Goal: Find specific page/section: Find specific page/section

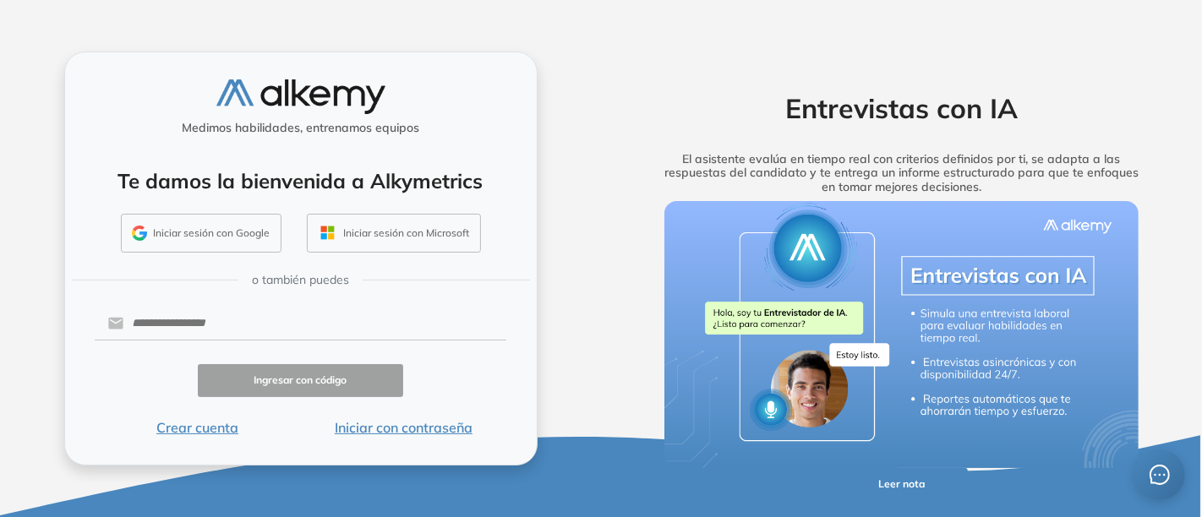
click at [415, 423] on button "Iniciar con contraseña" at bounding box center [403, 427] width 206 height 20
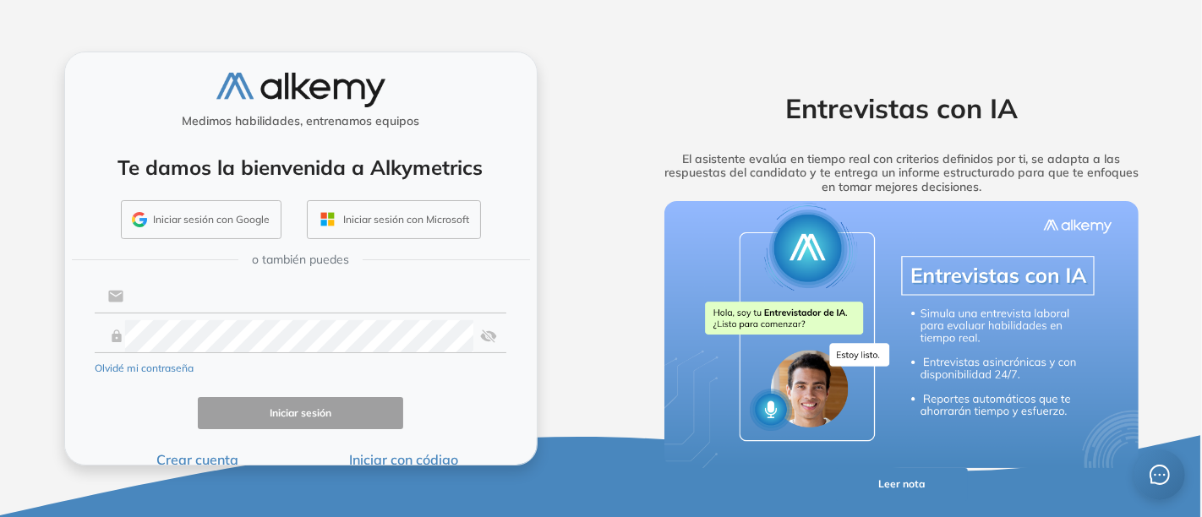
type input "**********"
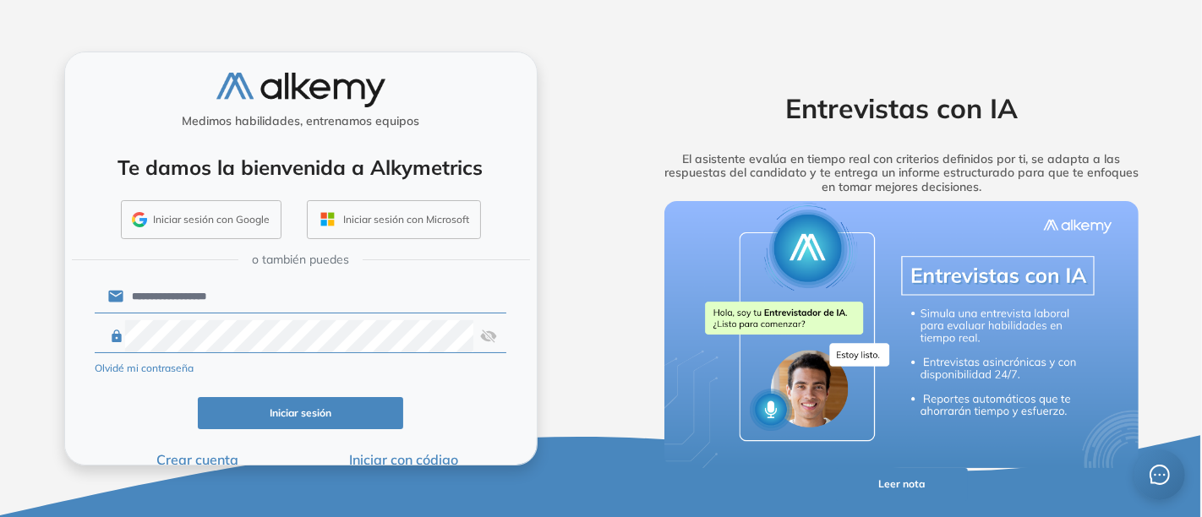
click at [294, 405] on button "Iniciar sesión" at bounding box center [301, 413] width 206 height 33
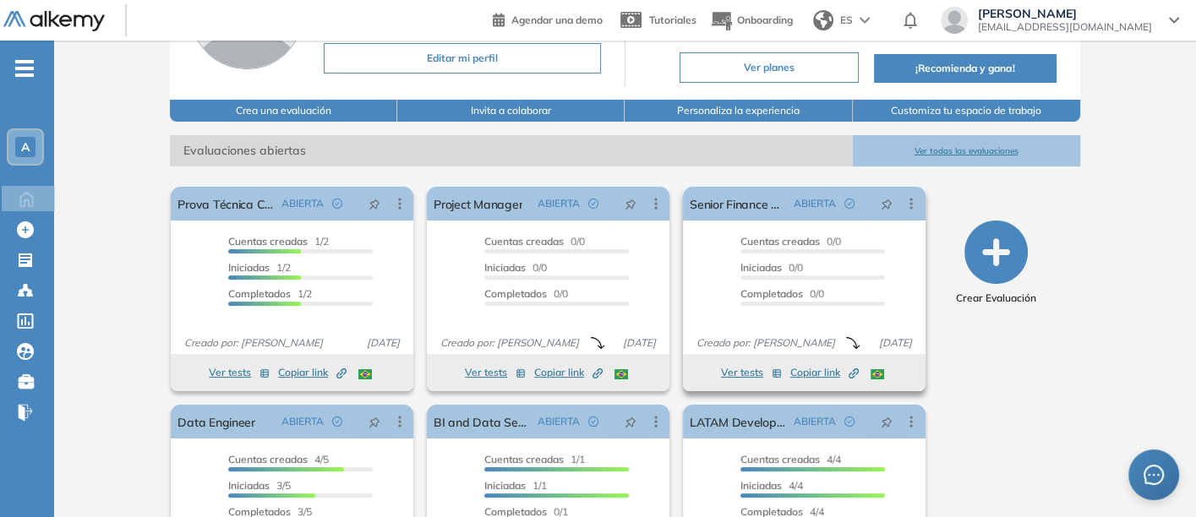
scroll to position [188, 0]
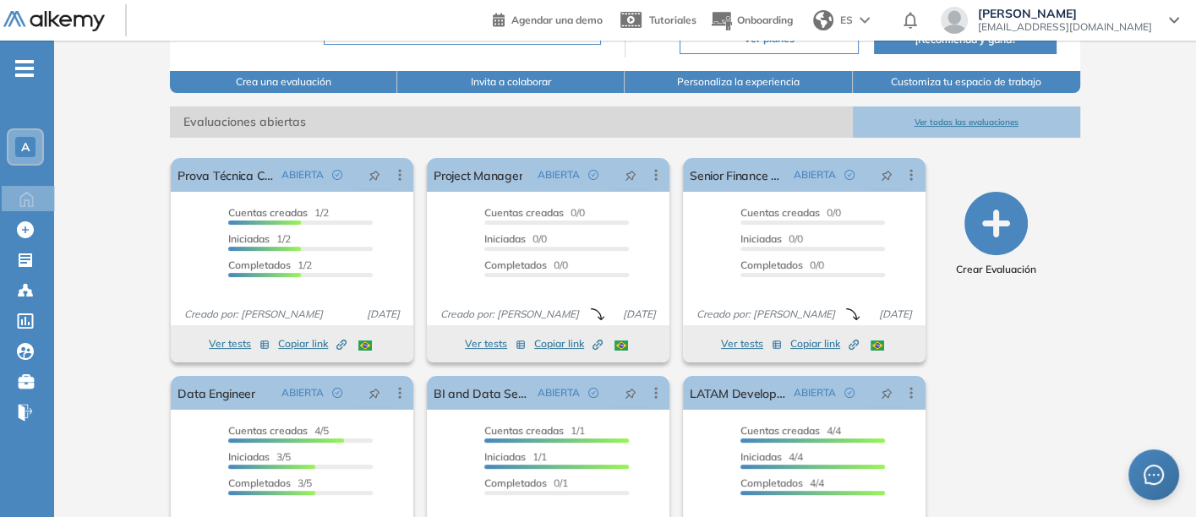
click at [951, 117] on button "Ver todas las evaluaciones" at bounding box center [966, 121] width 227 height 31
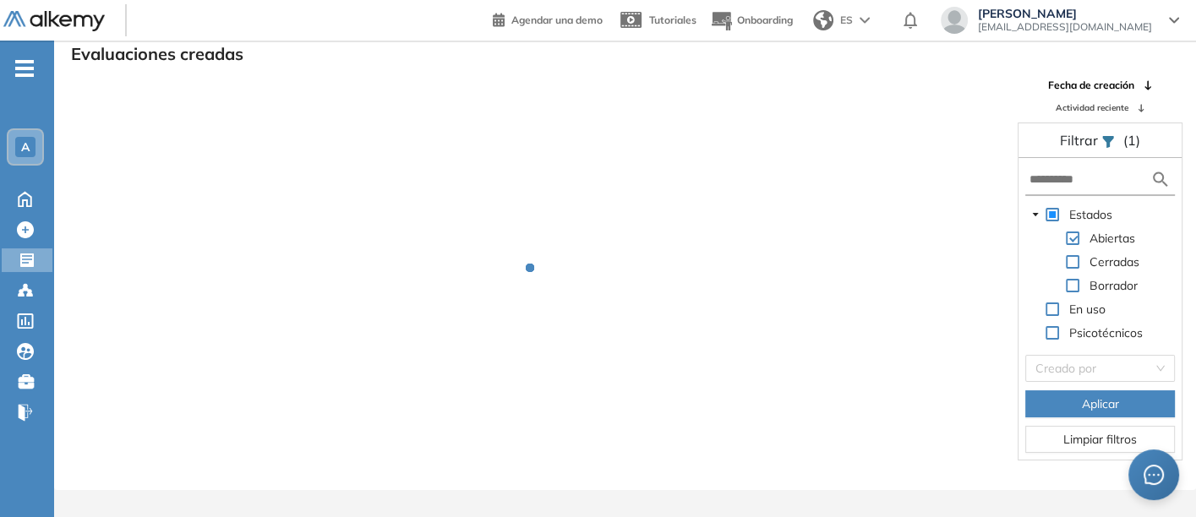
scroll to position [41, 0]
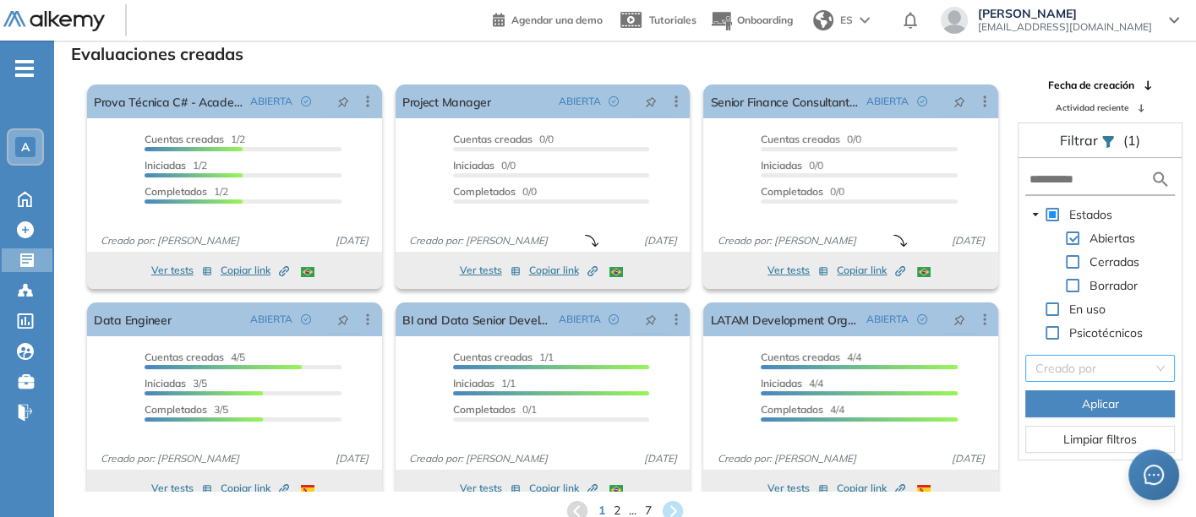
click at [1066, 365] on input "search" at bounding box center [1093, 368] width 117 height 25
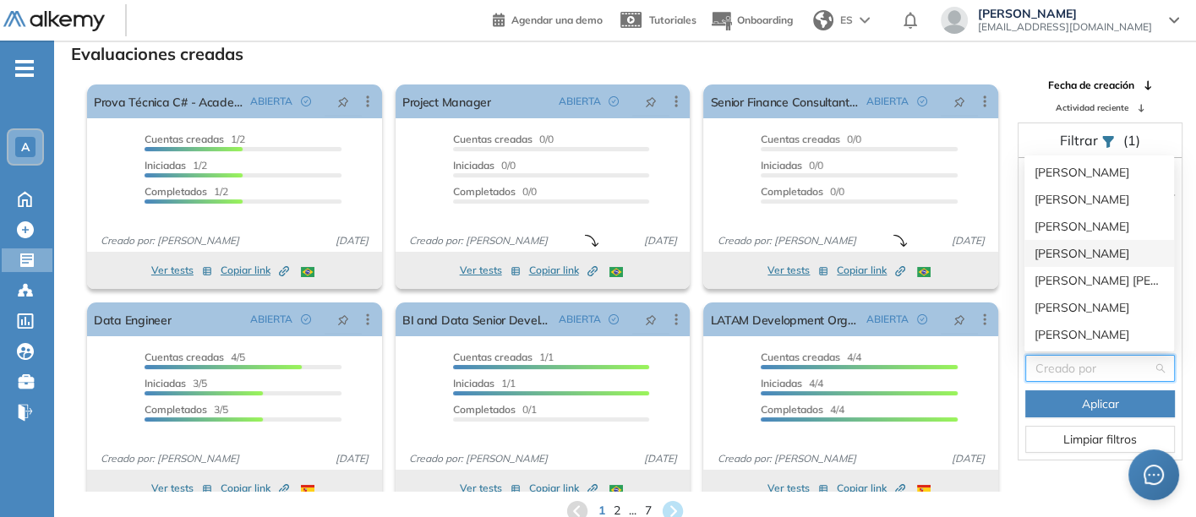
click at [1046, 246] on div "[PERSON_NAME]" at bounding box center [1098, 253] width 129 height 19
click at [1046, 246] on span at bounding box center [1055, 238] width 20 height 20
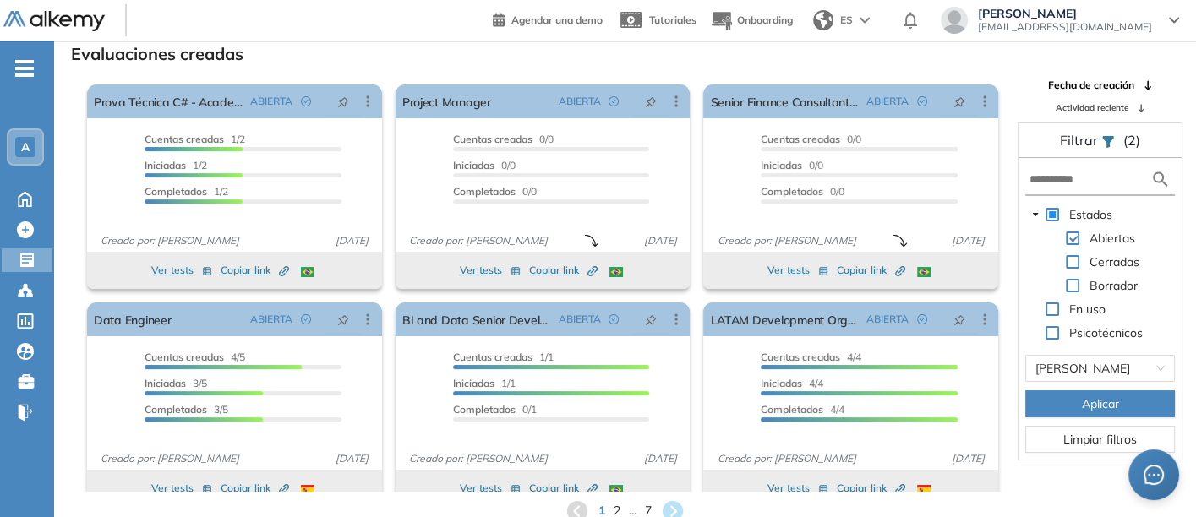
click at [1090, 395] on span "Aplicar" at bounding box center [1100, 404] width 37 height 19
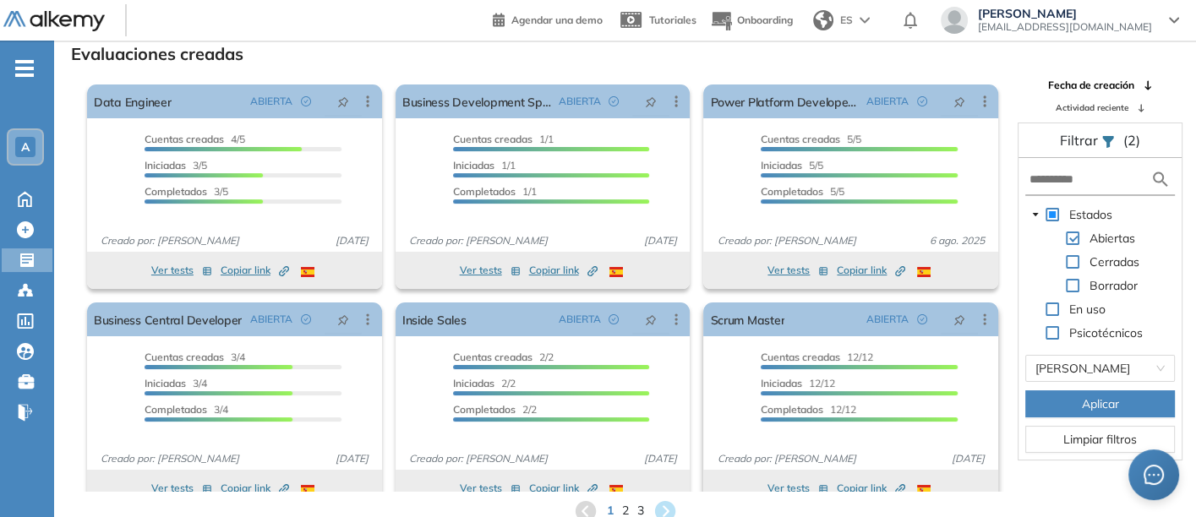
scroll to position [21, 0]
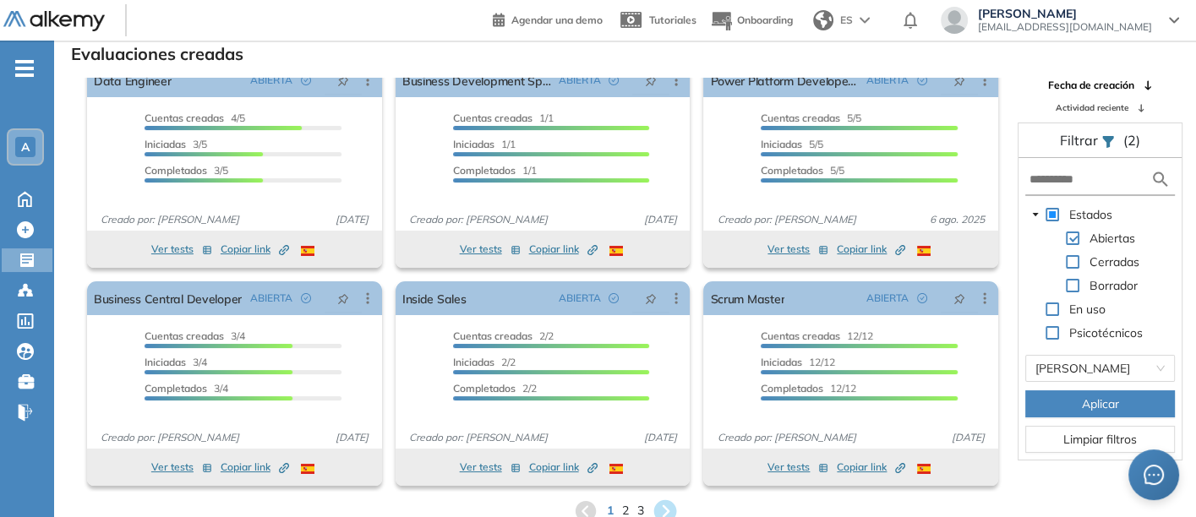
click at [663, 505] on icon at bounding box center [665, 511] width 28 height 28
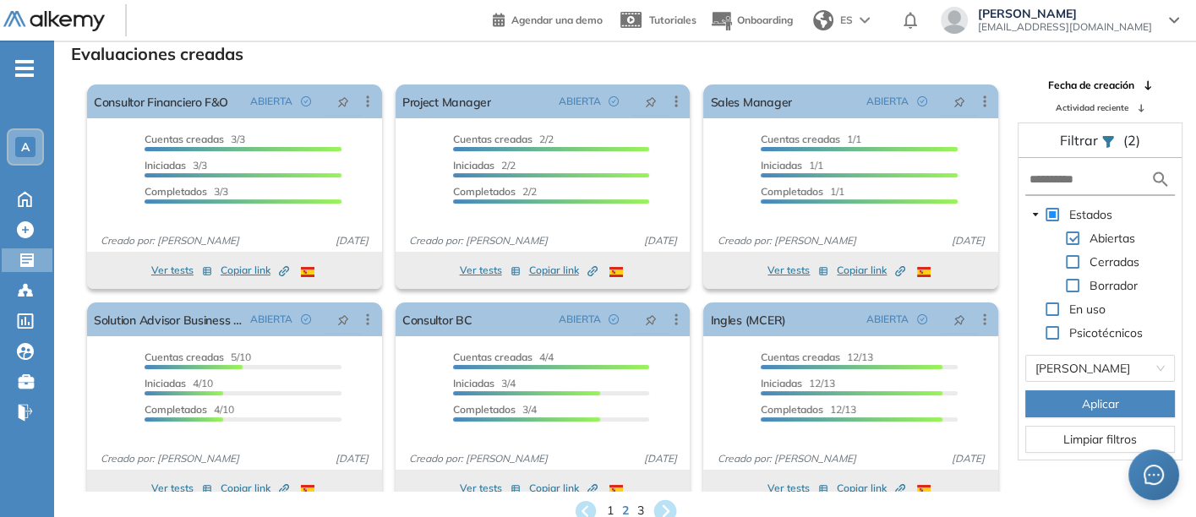
click at [663, 502] on icon at bounding box center [664, 510] width 23 height 23
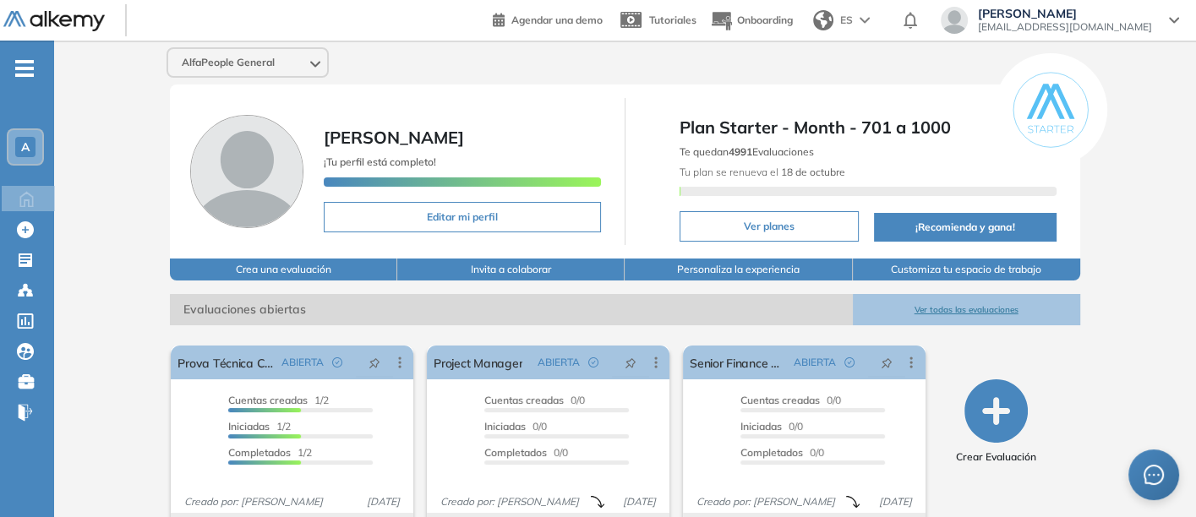
click at [946, 303] on button "Ver todas las evaluaciones" at bounding box center [966, 309] width 227 height 31
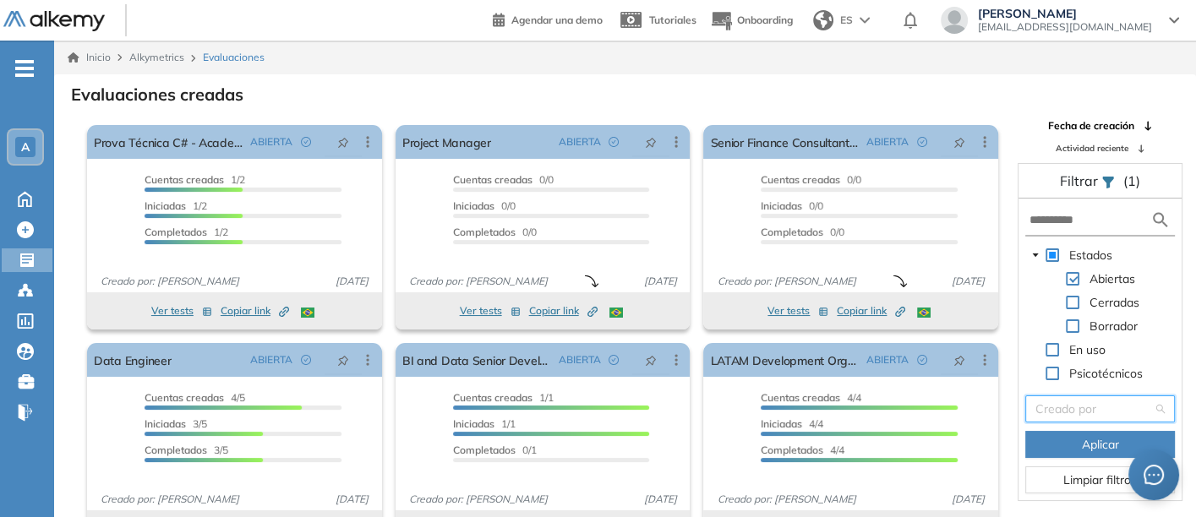
click at [1072, 406] on input "search" at bounding box center [1093, 408] width 117 height 25
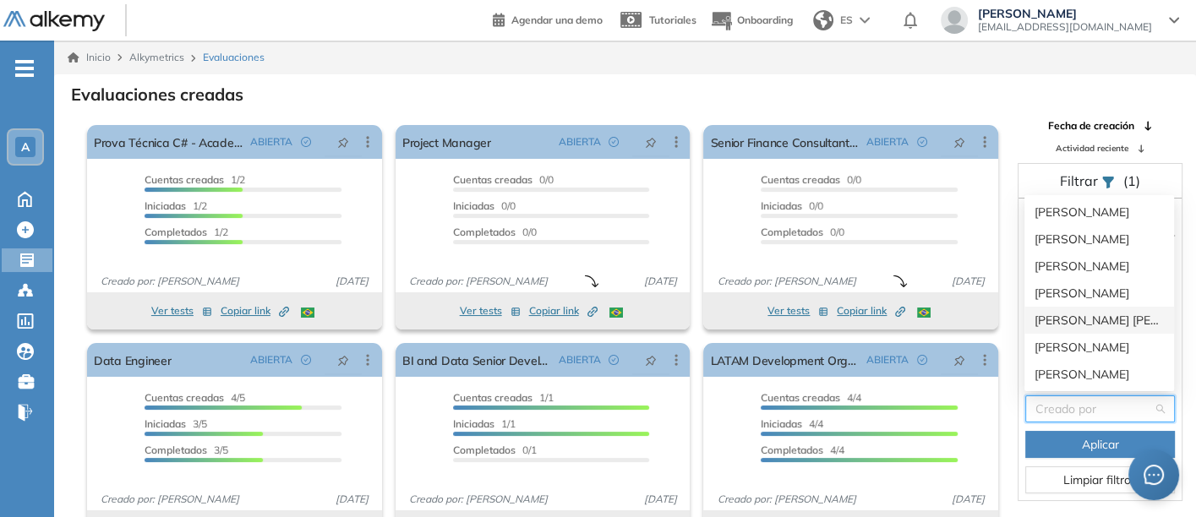
click at [1041, 315] on div "[PERSON_NAME] [PERSON_NAME] Sichaca [PERSON_NAME]" at bounding box center [1098, 320] width 129 height 19
click at [1041, 316] on span at bounding box center [1035, 326] width 20 height 20
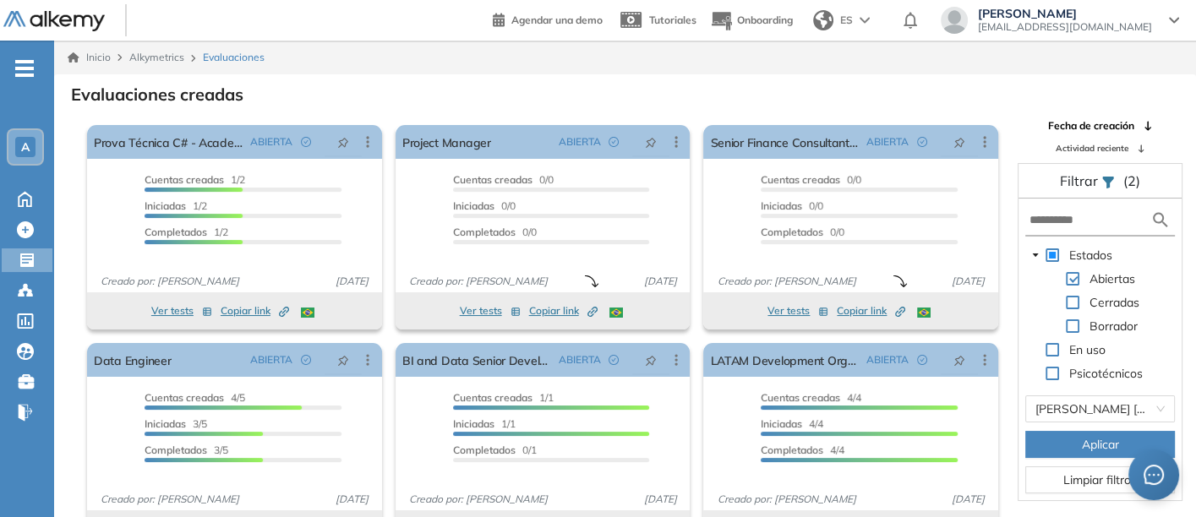
click at [1067, 442] on button "Aplicar" at bounding box center [1100, 444] width 150 height 27
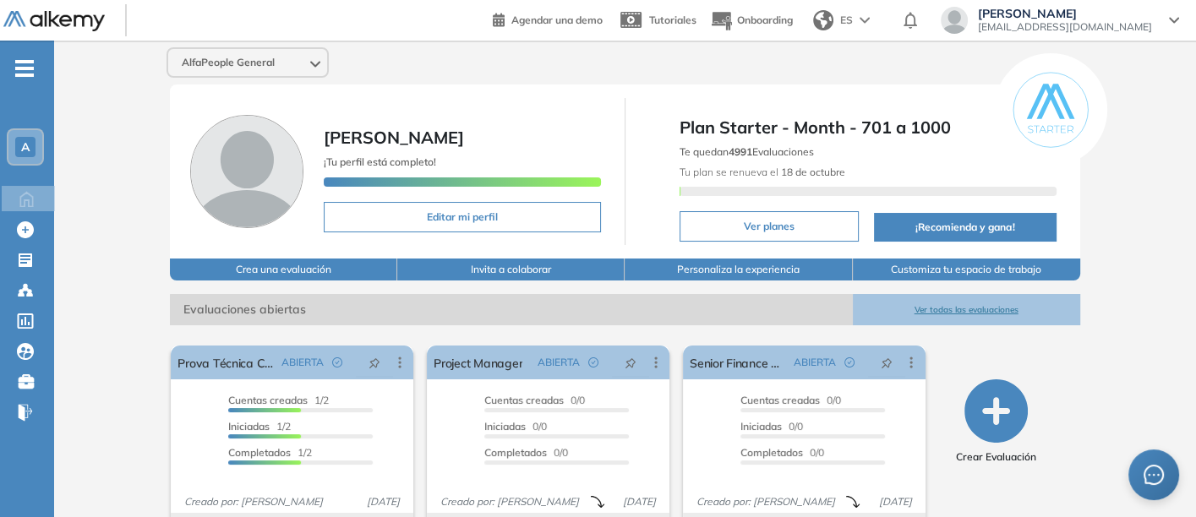
click at [963, 308] on button "Ver todas las evaluaciones" at bounding box center [966, 309] width 227 height 31
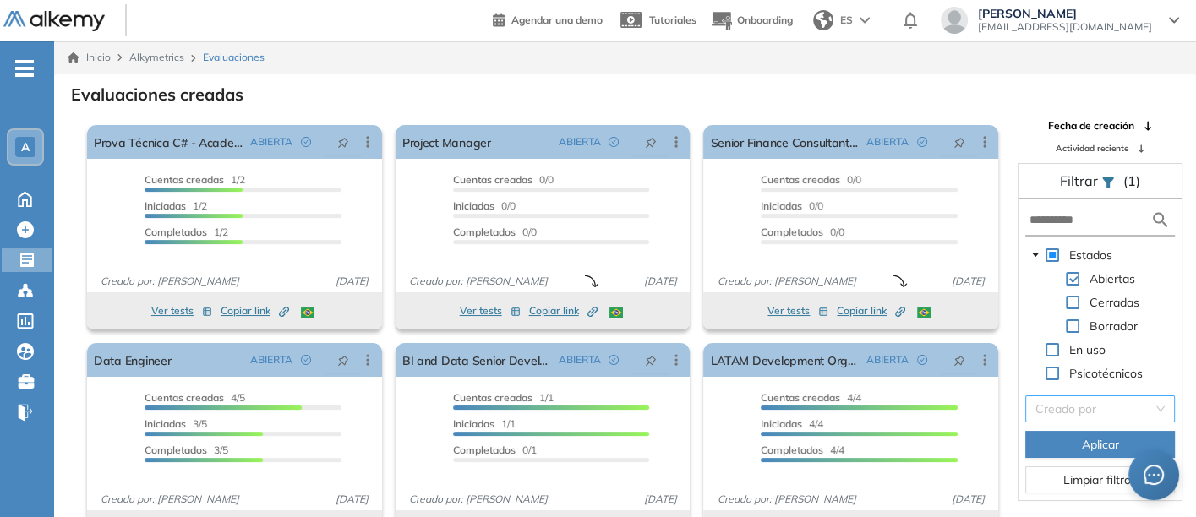
click at [1069, 405] on input "search" at bounding box center [1093, 408] width 117 height 25
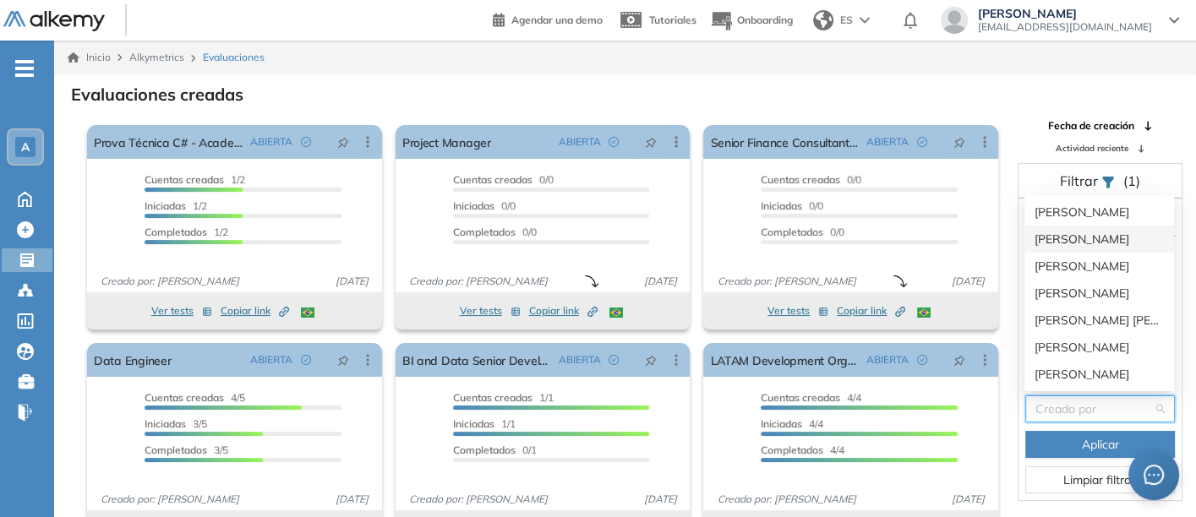
click at [1059, 234] on div "[PERSON_NAME]" at bounding box center [1098, 239] width 129 height 19
click at [1059, 234] on form at bounding box center [1100, 220] width 150 height 31
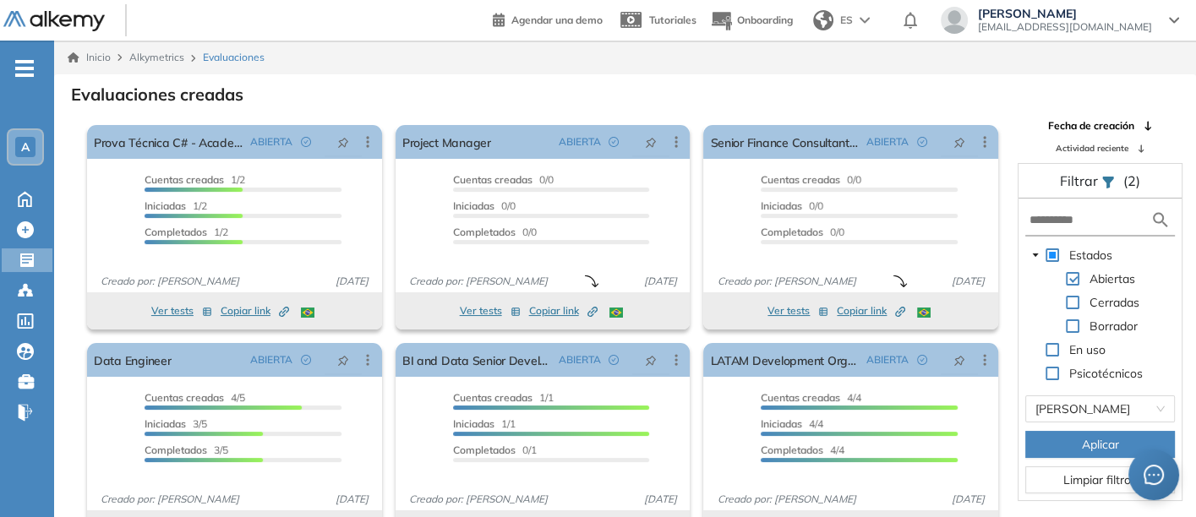
click at [1077, 435] on button "Aplicar" at bounding box center [1100, 444] width 150 height 27
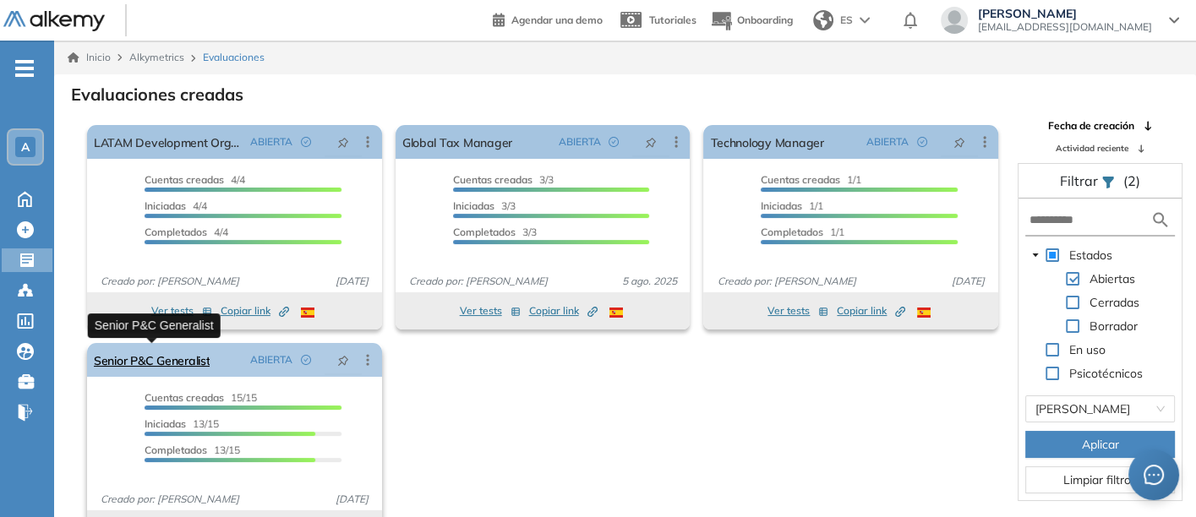
click at [142, 352] on link "Senior P&C Generalist" at bounding box center [152, 360] width 116 height 34
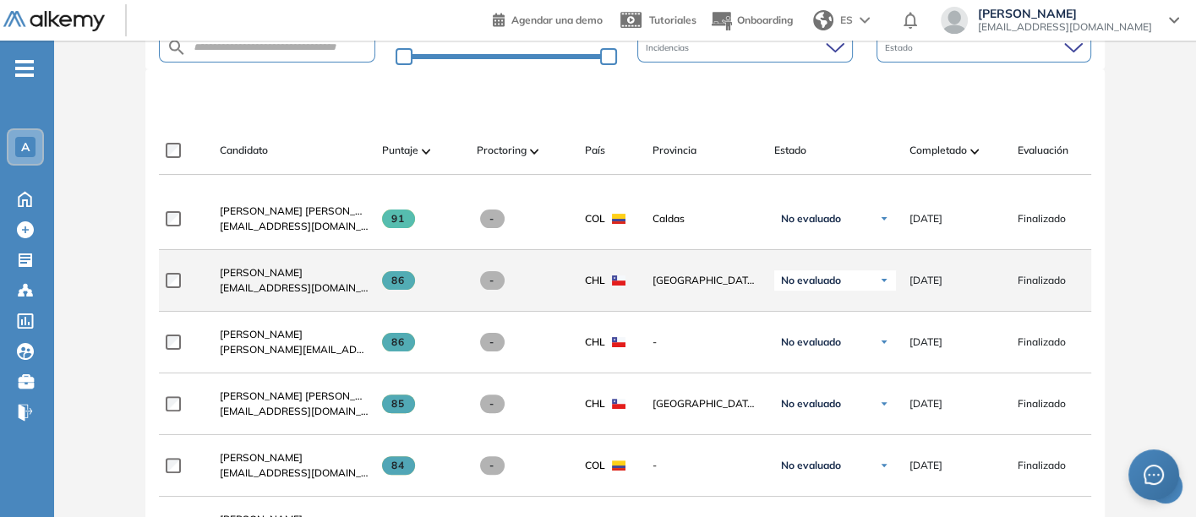
scroll to position [469, 0]
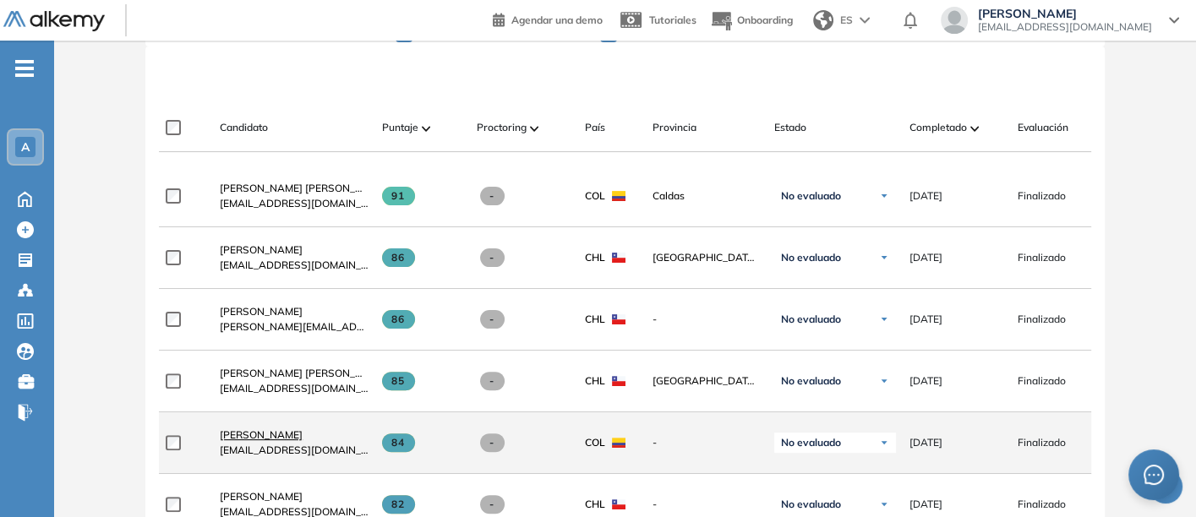
click at [247, 434] on span "[PERSON_NAME]" at bounding box center [261, 434] width 83 height 13
